Goal: Task Accomplishment & Management: Manage account settings

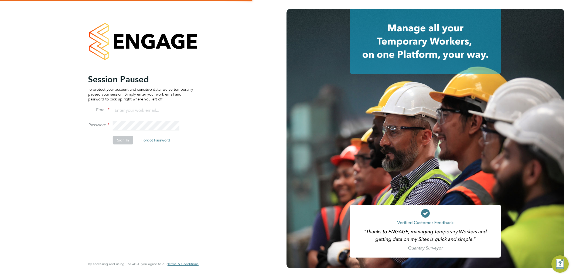
type input "ellie.page@tradelinerecruitment.co.uk"
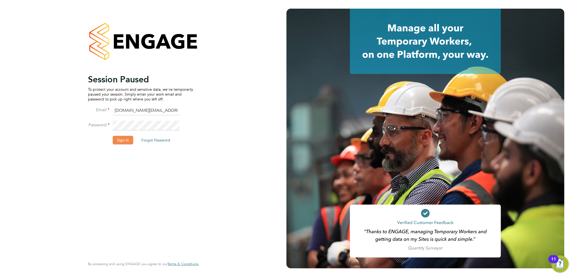
click at [128, 139] on button "Sign In" at bounding box center [123, 140] width 21 height 9
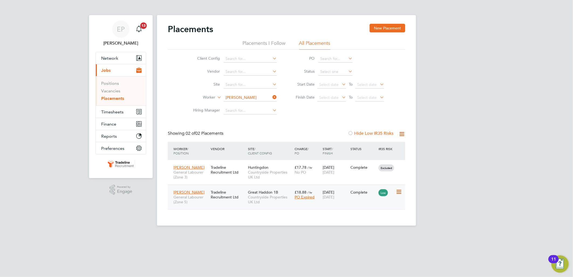
click at [283, 204] on span "Countryside Properties UK Ltd" at bounding box center [270, 200] width 44 height 10
drag, startPoint x: 275, startPoint y: 97, endPoint x: 250, endPoint y: 94, distance: 24.9
click at [271, 96] on icon at bounding box center [271, 97] width 0 height 8
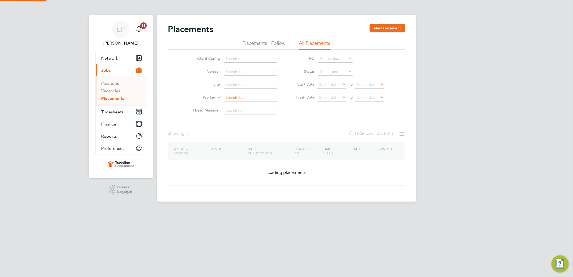
click at [239, 100] on input at bounding box center [250, 98] width 53 height 8
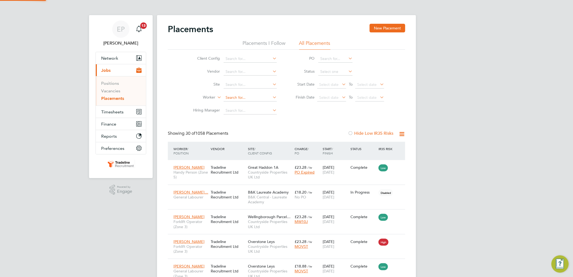
scroll to position [20, 47]
click at [253, 104] on li "[PERSON_NAME]" at bounding box center [256, 104] width 67 height 7
type input "[PERSON_NAME]"
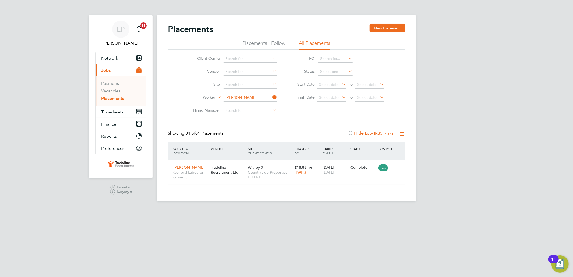
click at [271, 96] on icon at bounding box center [271, 97] width 0 height 8
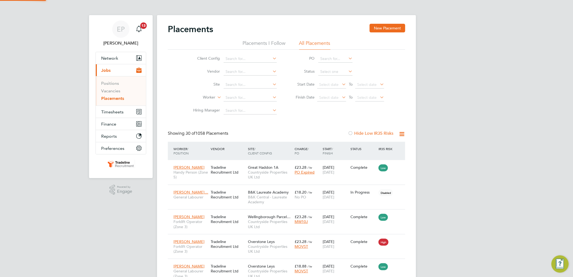
scroll to position [20, 38]
click at [114, 61] on button "Network" at bounding box center [121, 58] width 50 height 12
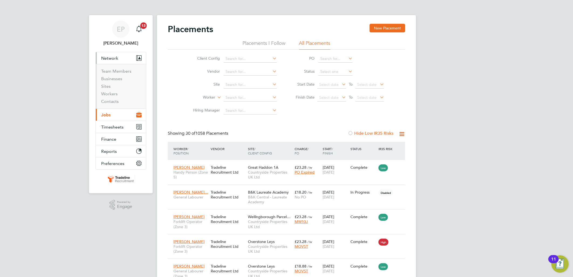
click at [117, 92] on li "Workers" at bounding box center [121, 95] width 40 height 8
click at [117, 94] on li "Workers" at bounding box center [121, 95] width 40 height 8
click at [114, 94] on link "Workers" at bounding box center [109, 93] width 16 height 5
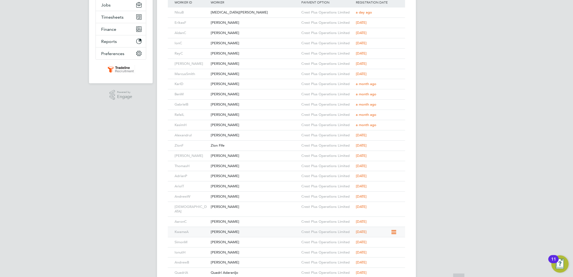
scroll to position [184, 0]
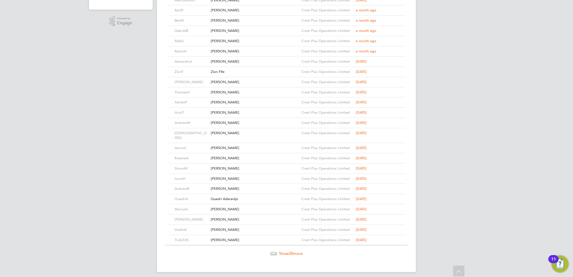
click at [293, 252] on div "Show 30 more" at bounding box center [286, 253] width 243 height 5
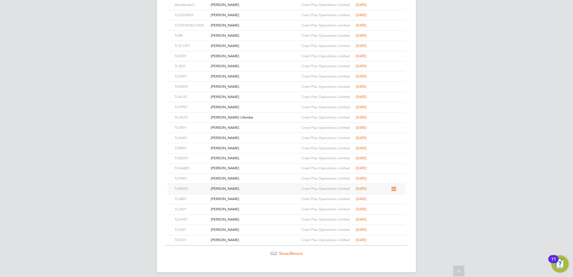
scroll to position [491, 0]
click at [289, 250] on span "30" at bounding box center [291, 252] width 4 height 5
click at [294, 250] on span "Show 30 more" at bounding box center [291, 251] width 24 height 5
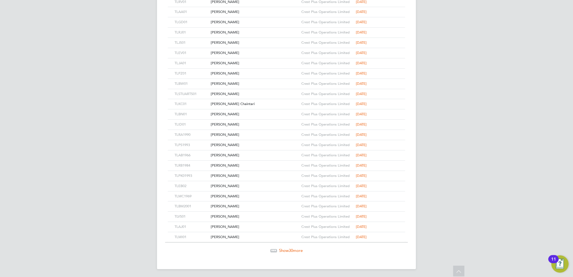
click at [289, 249] on span "30" at bounding box center [291, 250] width 4 height 5
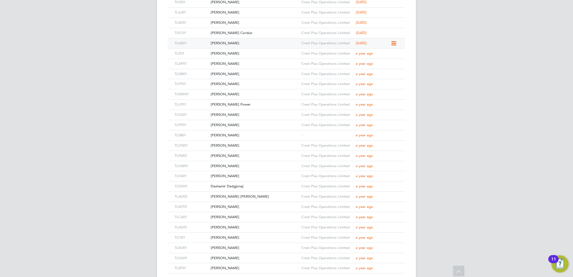
scroll to position [1414, 0]
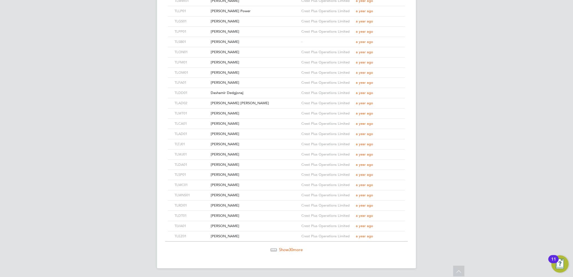
click at [280, 248] on span "Show 30 more" at bounding box center [291, 249] width 24 height 5
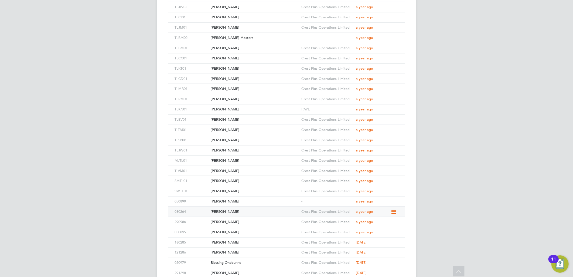
scroll to position [1722, 0]
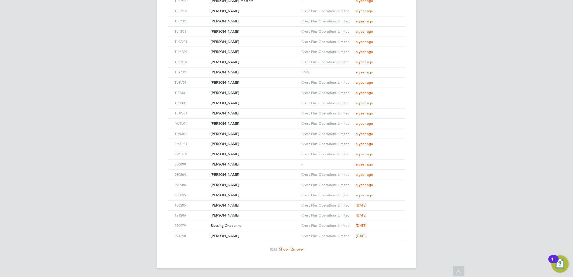
click at [287, 248] on span "Show 12 more" at bounding box center [291, 249] width 24 height 5
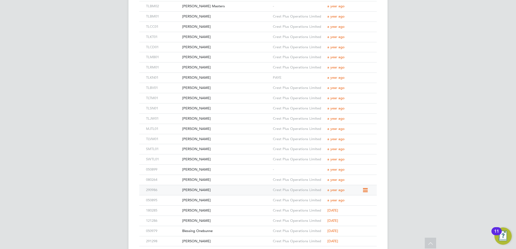
scroll to position [1715, 0]
click at [222, 166] on div "[PERSON_NAME]" at bounding box center [226, 171] width 91 height 10
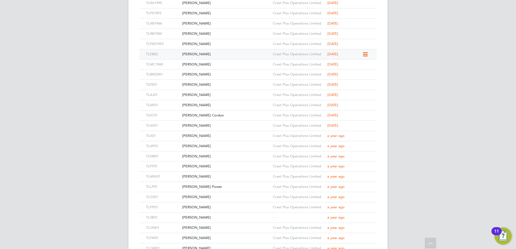
scroll to position [1229, 0]
click at [224, 28] on div "[PERSON_NAME]" at bounding box center [226, 33] width 91 height 10
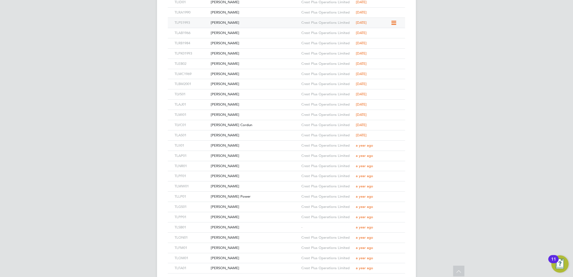
click at [229, 23] on div "[PERSON_NAME]" at bounding box center [254, 23] width 91 height 10
click at [237, 14] on div "[PERSON_NAME]" at bounding box center [254, 13] width 91 height 10
click at [239, 29] on div "[PERSON_NAME]" at bounding box center [254, 32] width 91 height 10
click at [244, 20] on div "[PERSON_NAME]" at bounding box center [254, 22] width 91 height 10
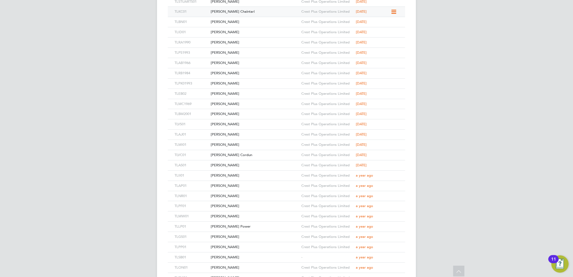
click at [244, 12] on div "[PERSON_NAME] Chaintari" at bounding box center [254, 12] width 91 height 10
click at [248, 30] on div "[PERSON_NAME]" at bounding box center [254, 32] width 91 height 10
click at [226, 17] on div "[PERSON_NAME]" at bounding box center [254, 21] width 91 height 10
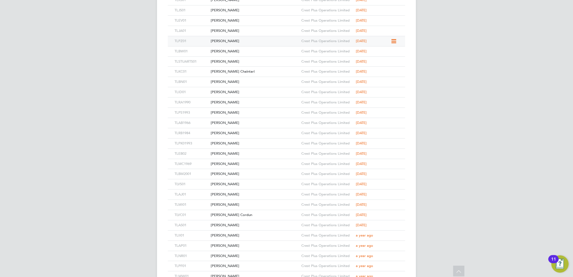
click at [236, 39] on div "[PERSON_NAME]" at bounding box center [254, 41] width 91 height 10
click at [243, 28] on div "[PERSON_NAME]" at bounding box center [254, 31] width 91 height 10
click at [231, 18] on div "[PERSON_NAME]" at bounding box center [254, 21] width 91 height 10
click at [250, 40] on div "[PERSON_NAME]" at bounding box center [254, 40] width 91 height 10
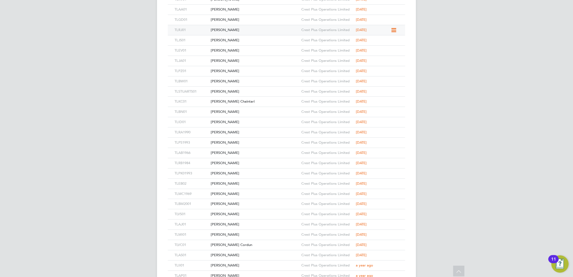
click at [255, 27] on div "[PERSON_NAME]" at bounding box center [254, 30] width 91 height 10
click at [249, 18] on div "[PERSON_NAME]" at bounding box center [254, 20] width 91 height 10
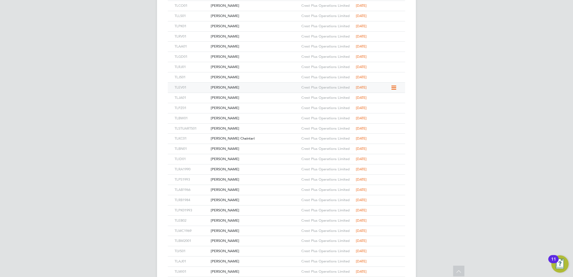
scroll to position [1049, 0]
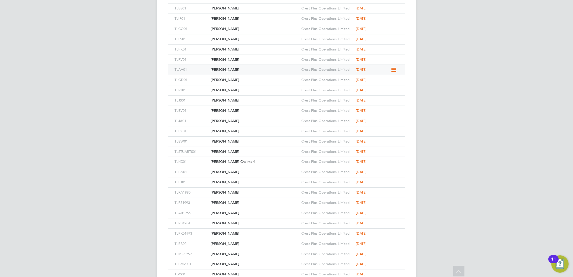
click at [238, 68] on div "[PERSON_NAME]" at bounding box center [254, 70] width 91 height 10
click at [252, 57] on div "[PERSON_NAME]" at bounding box center [254, 60] width 91 height 10
click at [232, 50] on div "[PERSON_NAME]" at bounding box center [254, 50] width 91 height 10
click at [236, 39] on div "[PERSON_NAME]" at bounding box center [254, 39] width 91 height 10
click at [252, 30] on div "[PERSON_NAME]" at bounding box center [254, 29] width 91 height 10
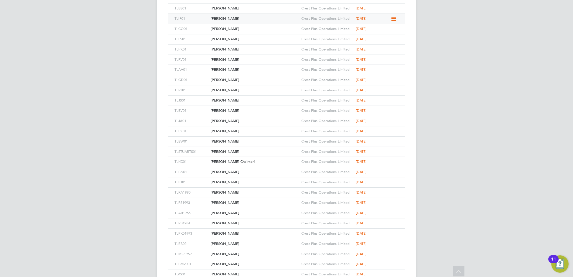
click at [232, 18] on div "[PERSON_NAME]" at bounding box center [254, 19] width 91 height 10
click at [237, 37] on div "[PERSON_NAME]" at bounding box center [254, 38] width 91 height 10
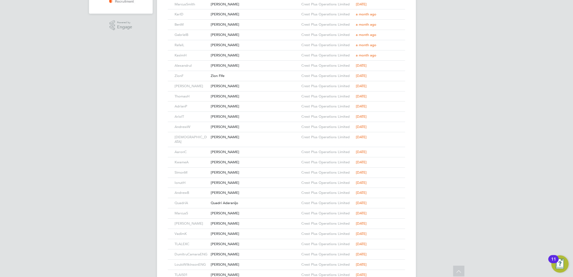
scroll to position [0, 0]
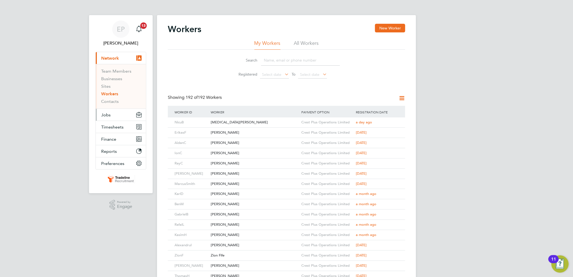
click at [116, 117] on button "Jobs" at bounding box center [121, 115] width 50 height 12
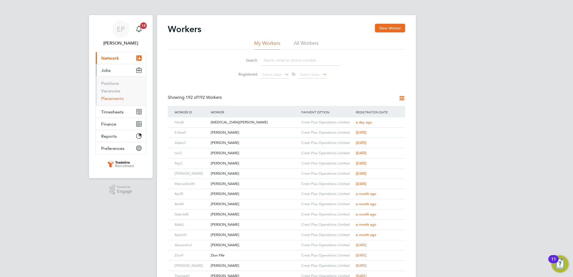
click at [115, 98] on link "Placements" at bounding box center [112, 98] width 22 height 5
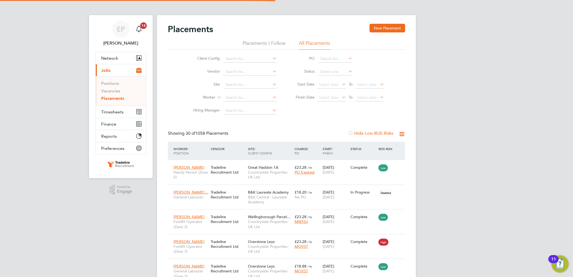
scroll to position [20, 47]
click at [244, 98] on input at bounding box center [250, 98] width 53 height 8
type input "p"
click at [255, 106] on li "[PERSON_NAME] mpbell" at bounding box center [250, 104] width 54 height 7
type input "[PERSON_NAME]"
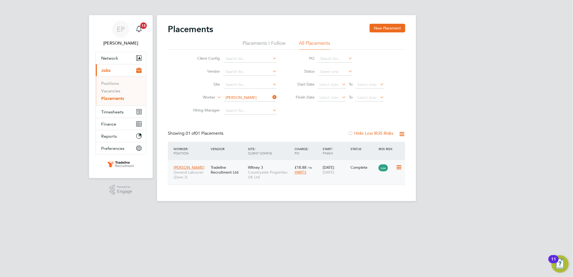
click at [333, 175] on div "[DATE] [DATE]" at bounding box center [335, 169] width 28 height 15
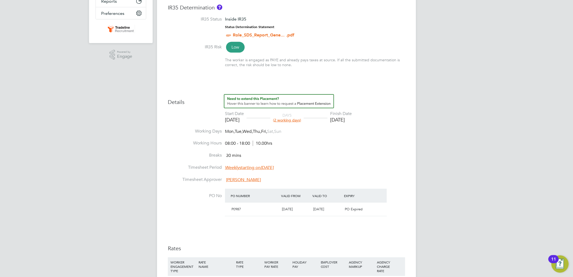
scroll to position [180, 0]
